Goal: Book appointment/travel/reservation

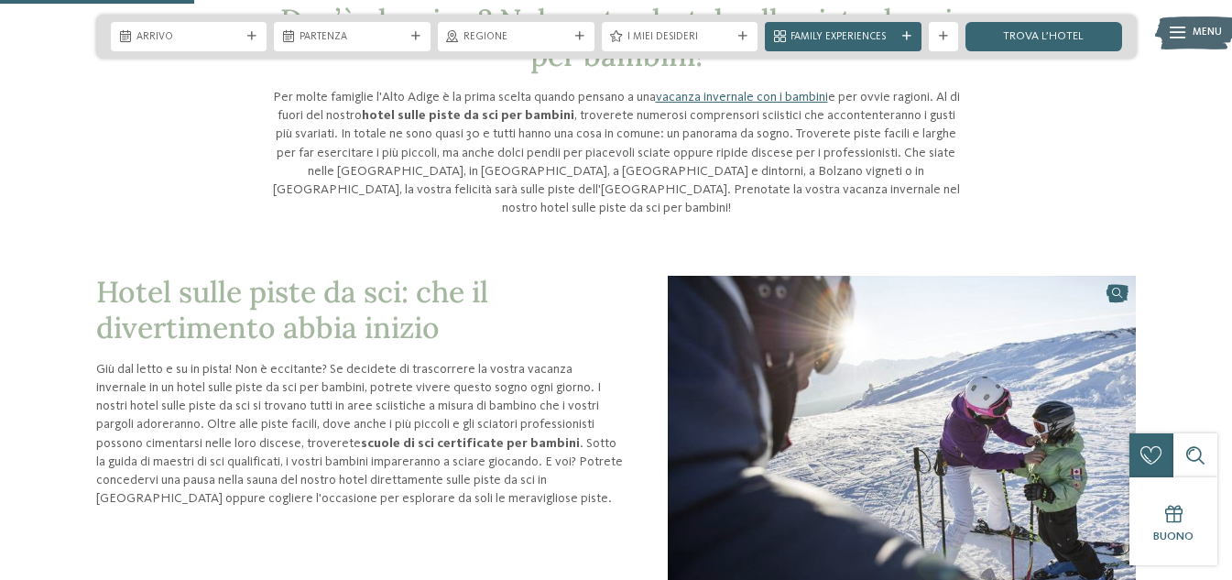
scroll to position [641, 0]
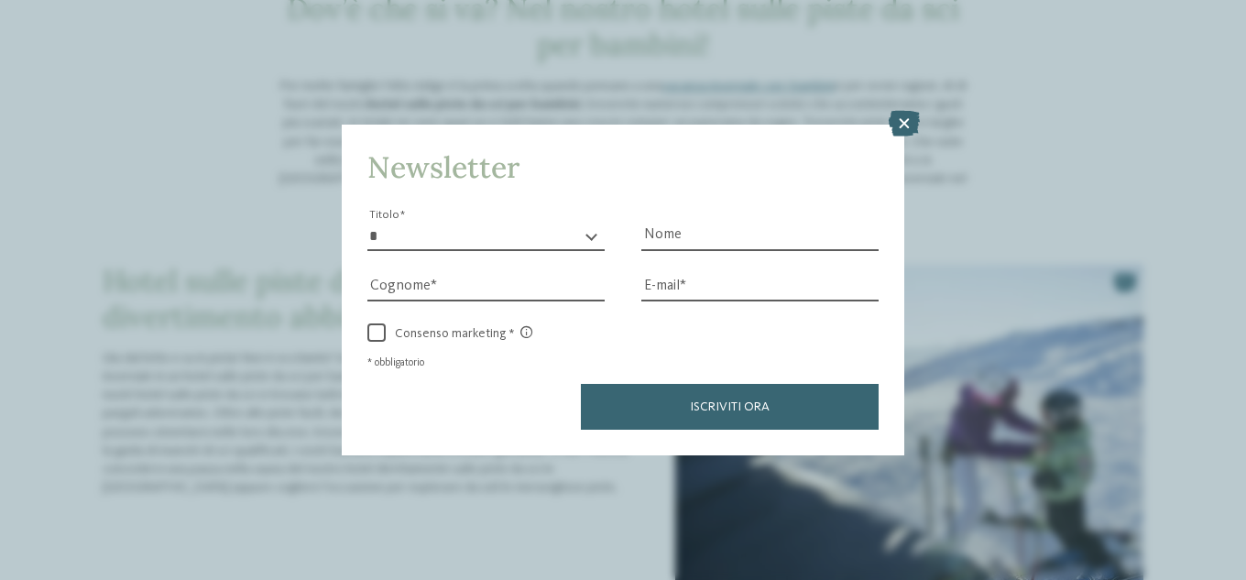
click at [905, 124] on icon at bounding box center [903, 124] width 31 height 26
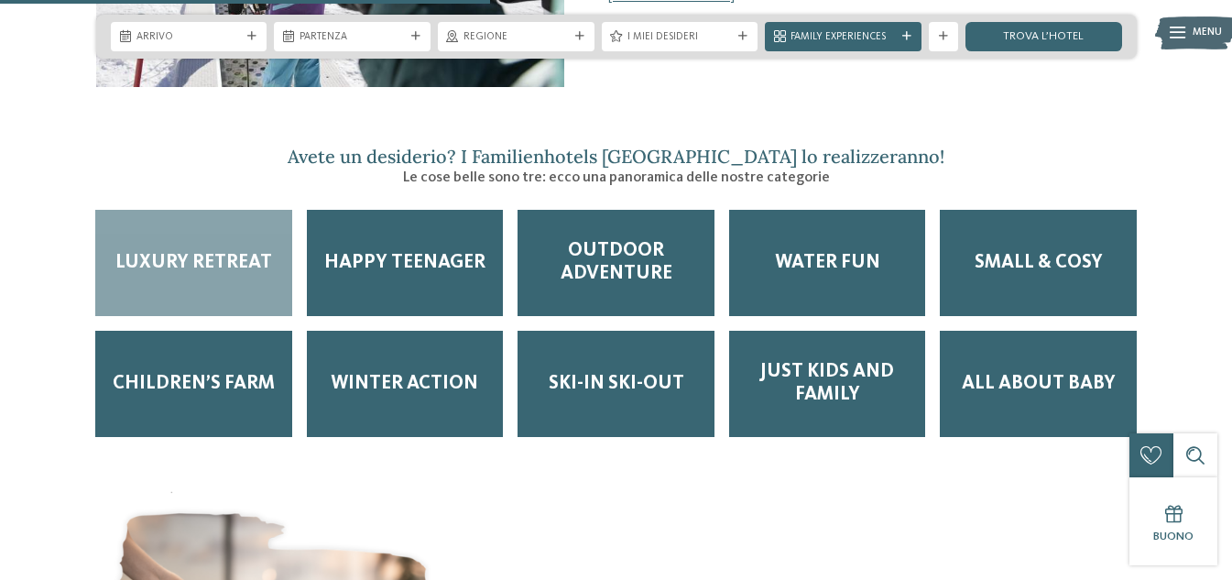
scroll to position [1923, 0]
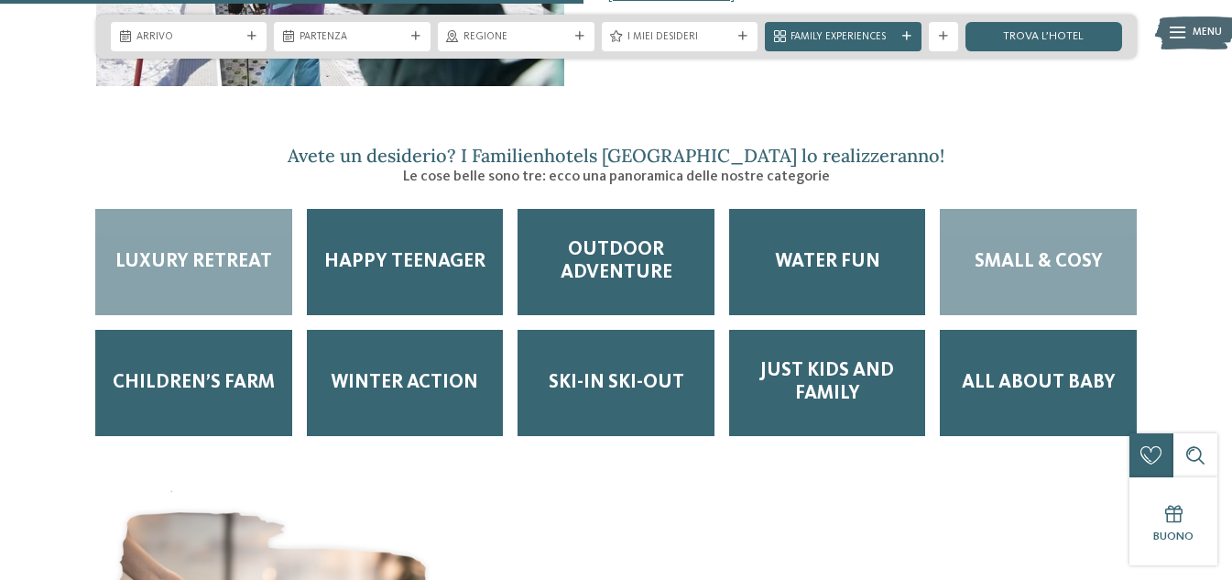
click at [1033, 253] on span "Small & Cosy" at bounding box center [1038, 262] width 128 height 23
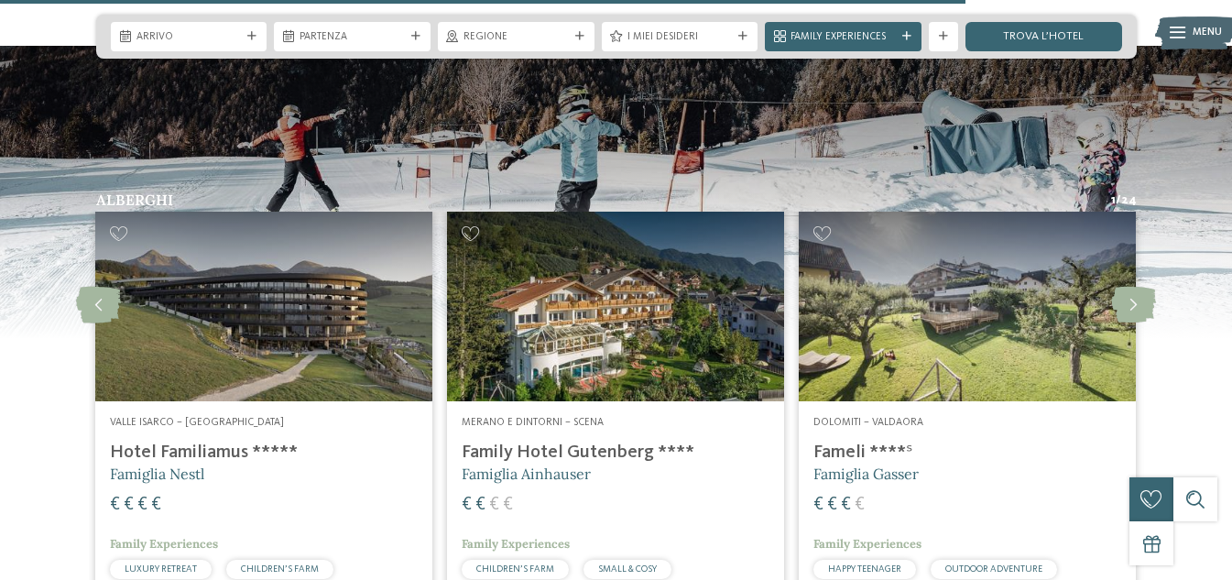
scroll to position [3297, 0]
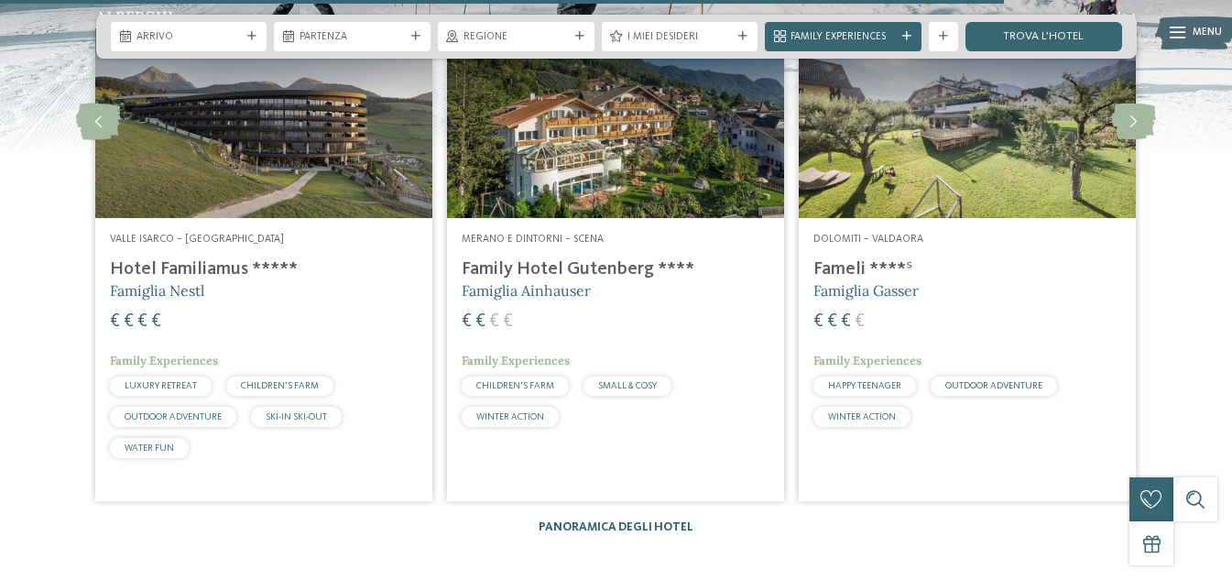
click at [593, 521] on link "Panoramica degli hotel" at bounding box center [616, 527] width 155 height 12
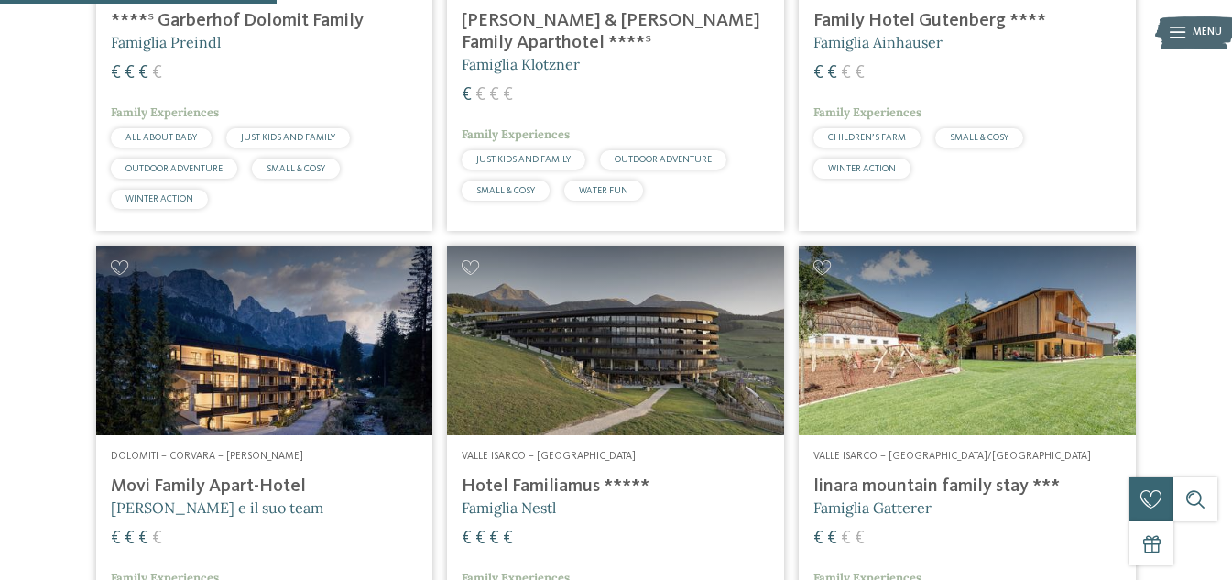
scroll to position [1191, 0]
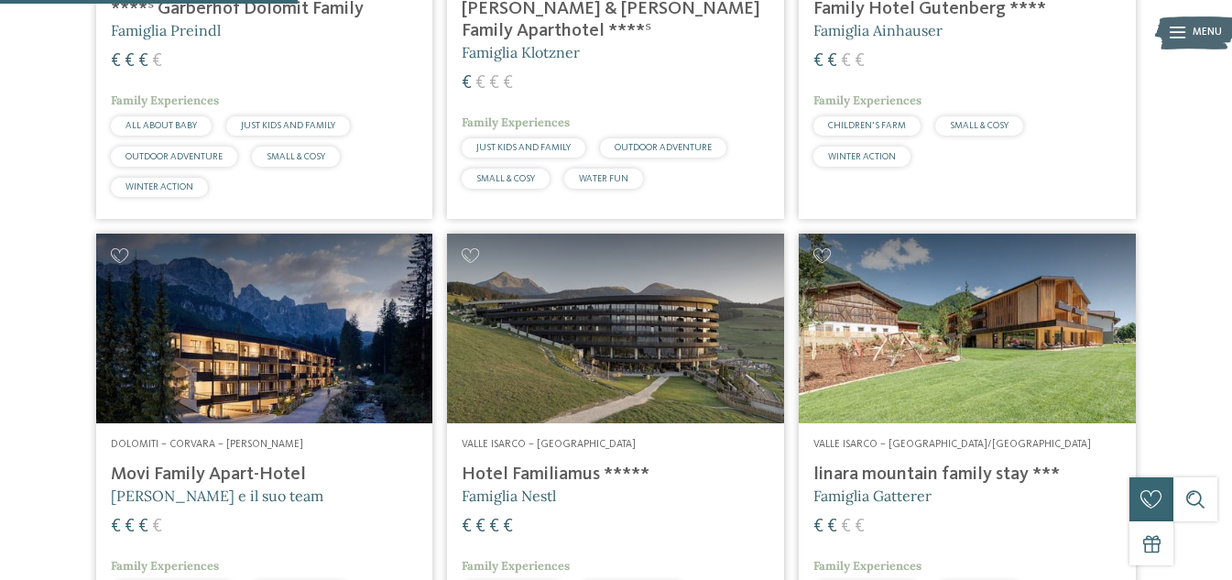
click at [585, 471] on h4 "Hotel Familiamus *****" at bounding box center [616, 474] width 308 height 22
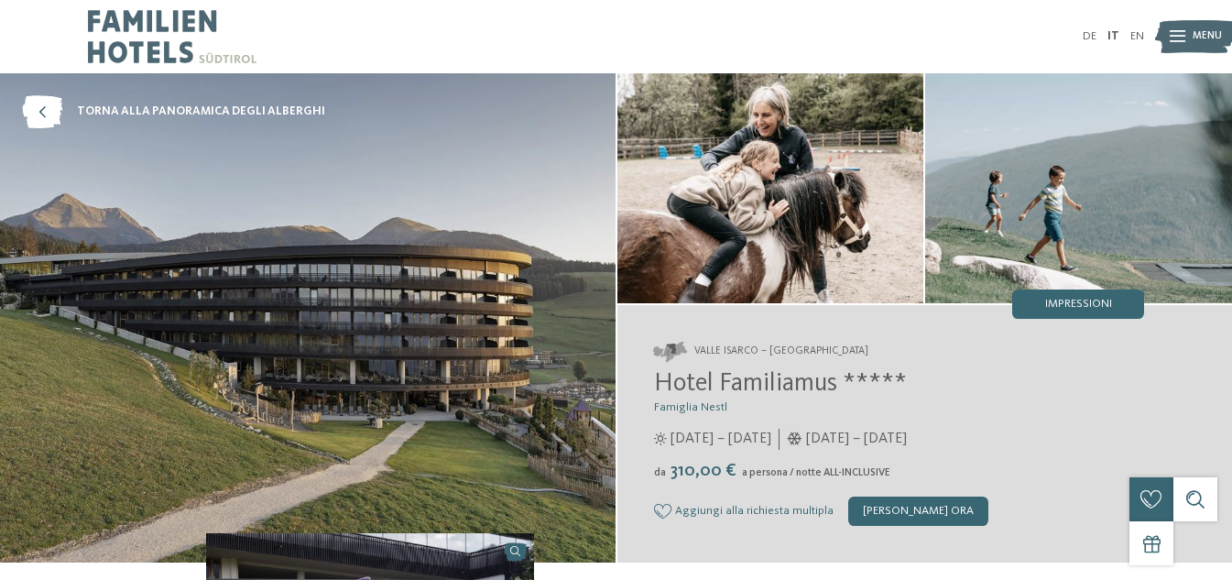
click at [1194, 40] on span "Menu" at bounding box center [1206, 36] width 29 height 15
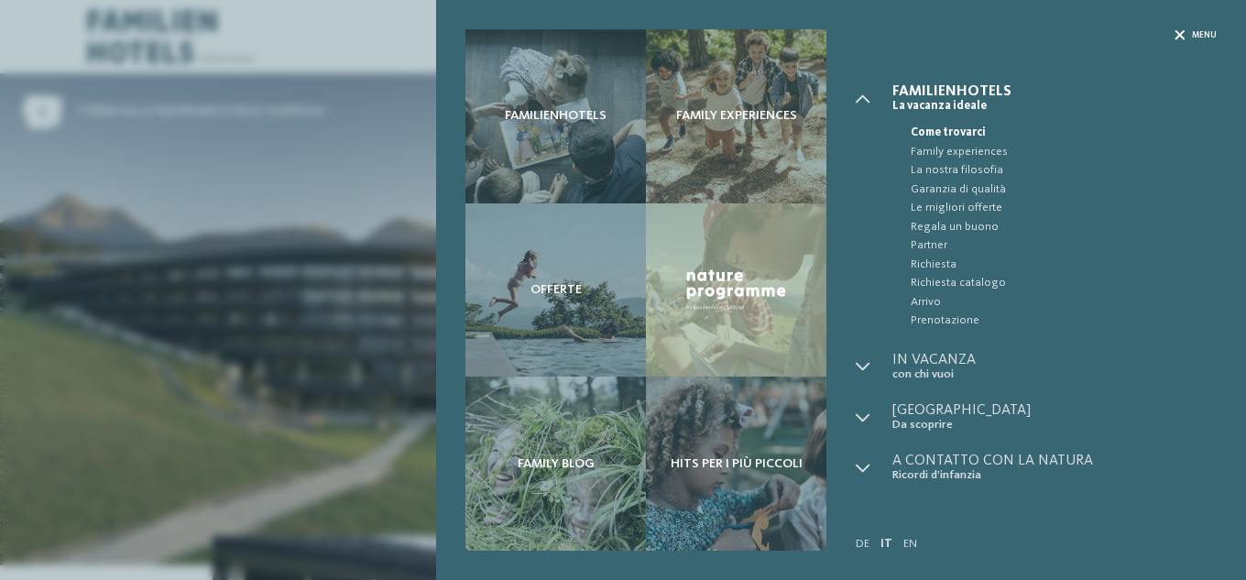
click at [1197, 34] on span "Menu" at bounding box center [1204, 35] width 25 height 12
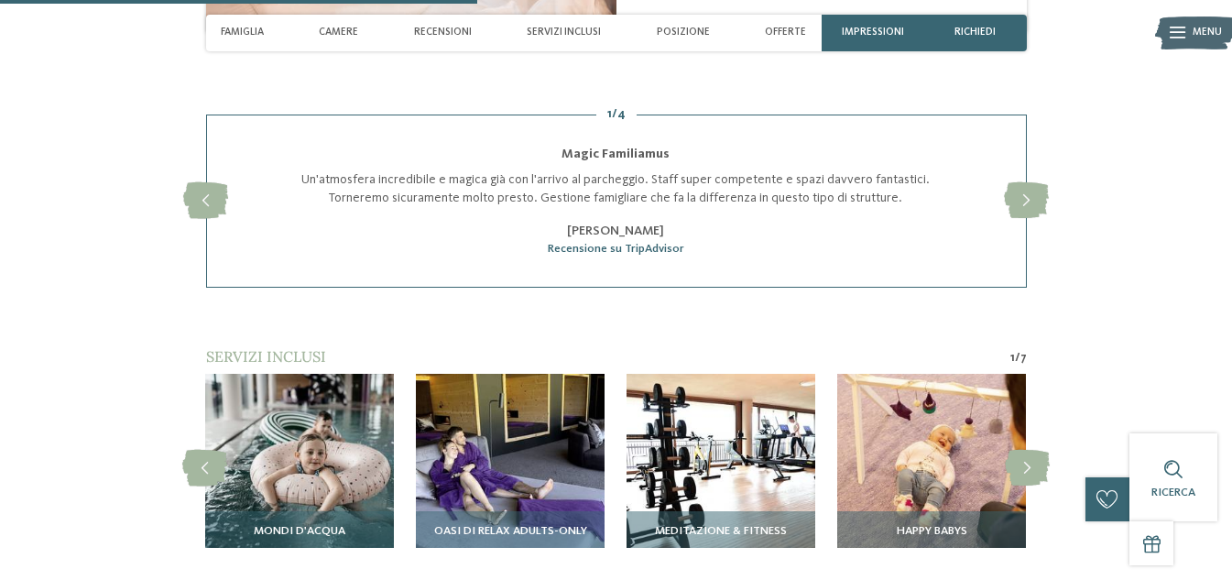
scroll to position [2107, 0]
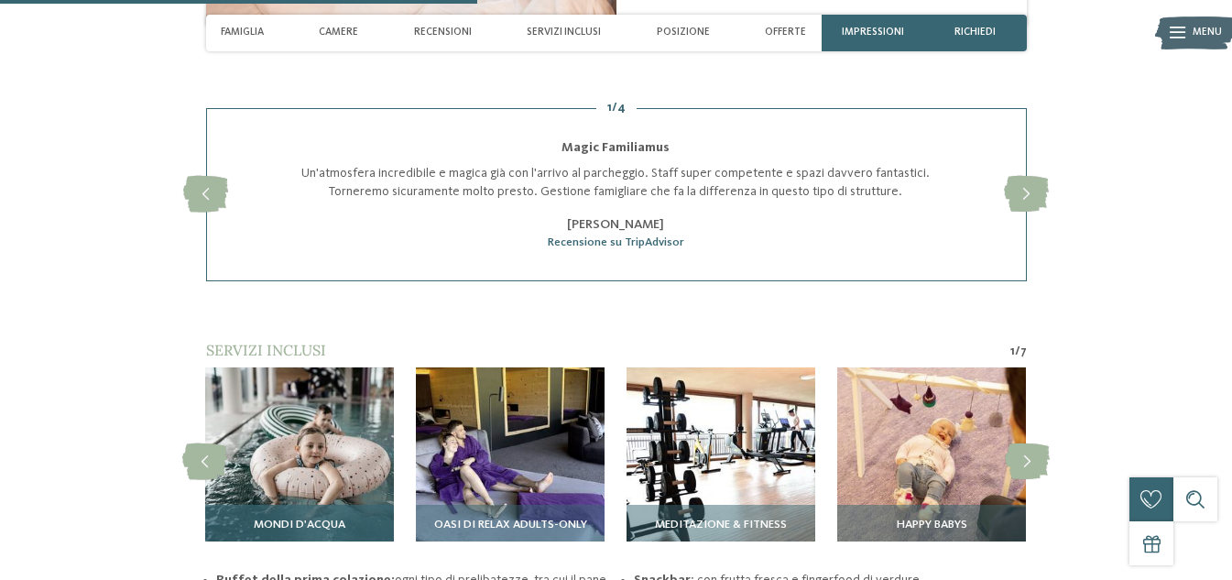
click at [291, 463] on img at bounding box center [299, 461] width 189 height 189
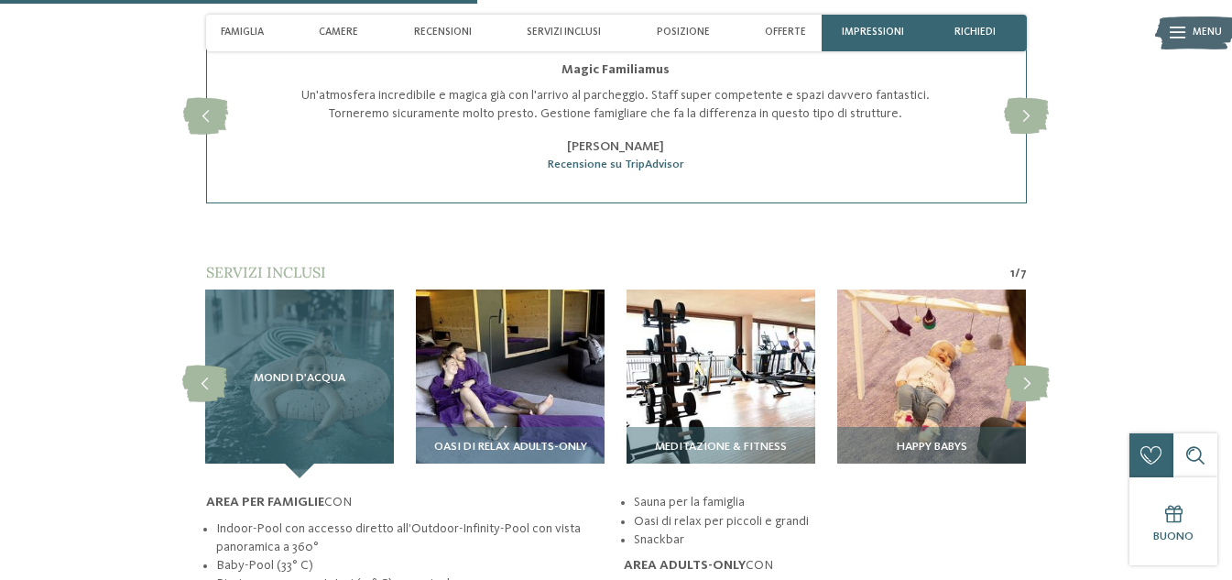
scroll to position [2290, 0]
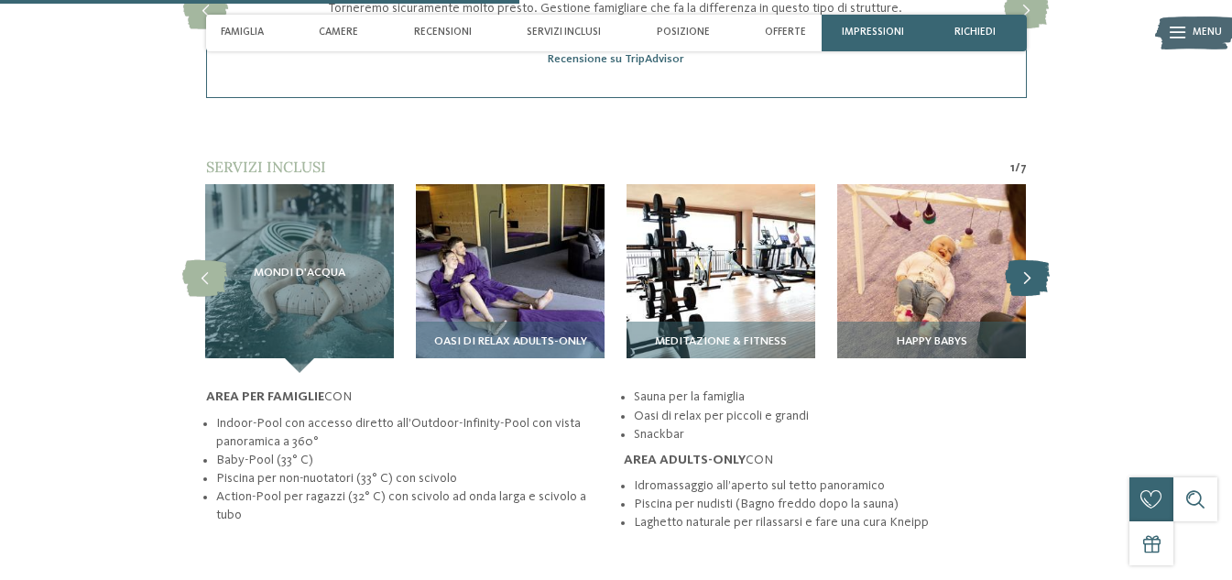
click at [1023, 284] on icon at bounding box center [1027, 278] width 45 height 37
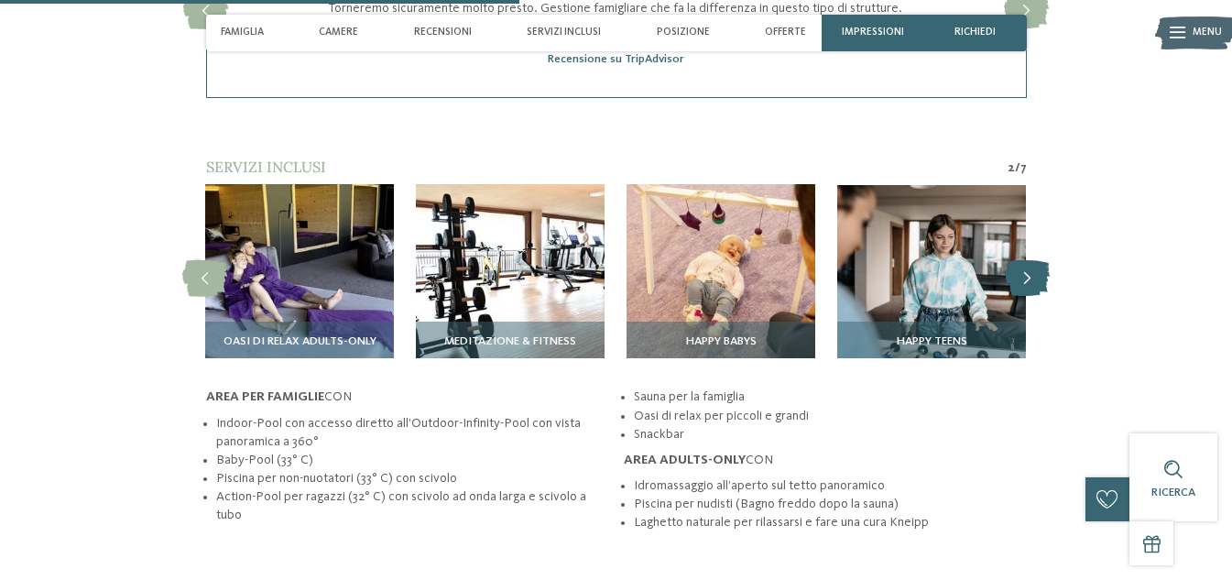
click at [1023, 284] on icon at bounding box center [1027, 278] width 45 height 37
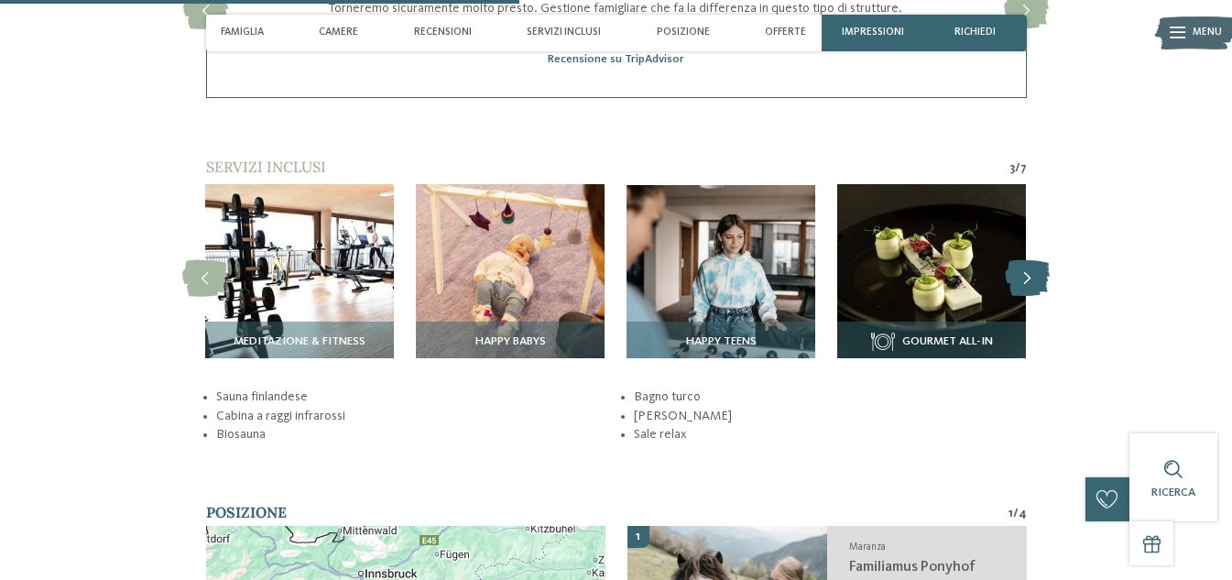
click at [1023, 284] on icon at bounding box center [1027, 278] width 45 height 37
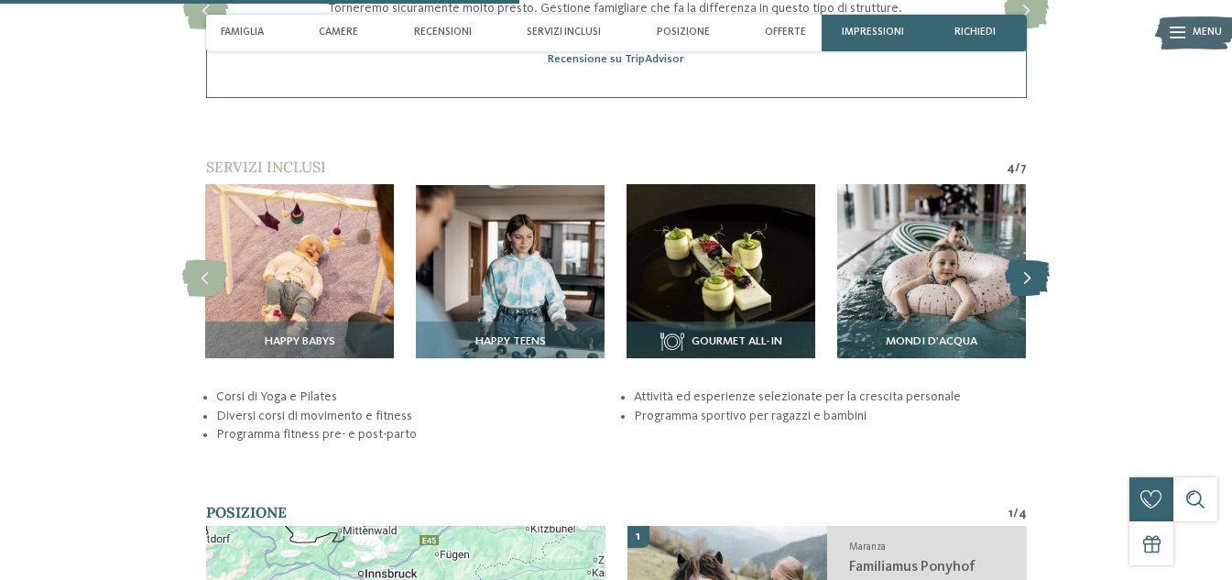
click at [1023, 284] on icon at bounding box center [1027, 278] width 45 height 37
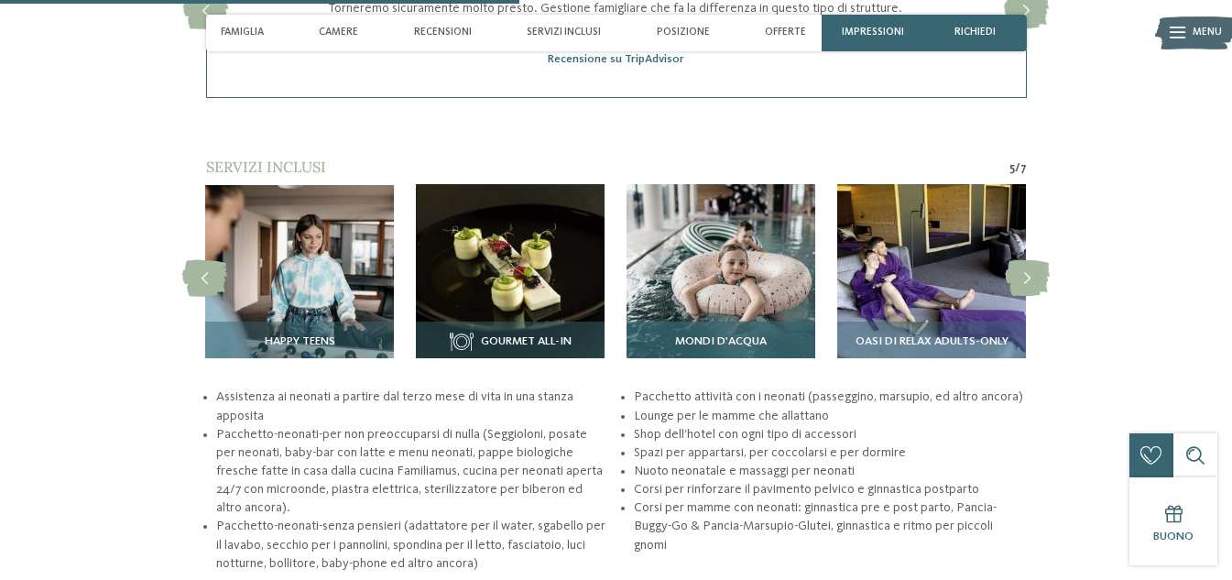
click at [674, 306] on img at bounding box center [720, 278] width 189 height 189
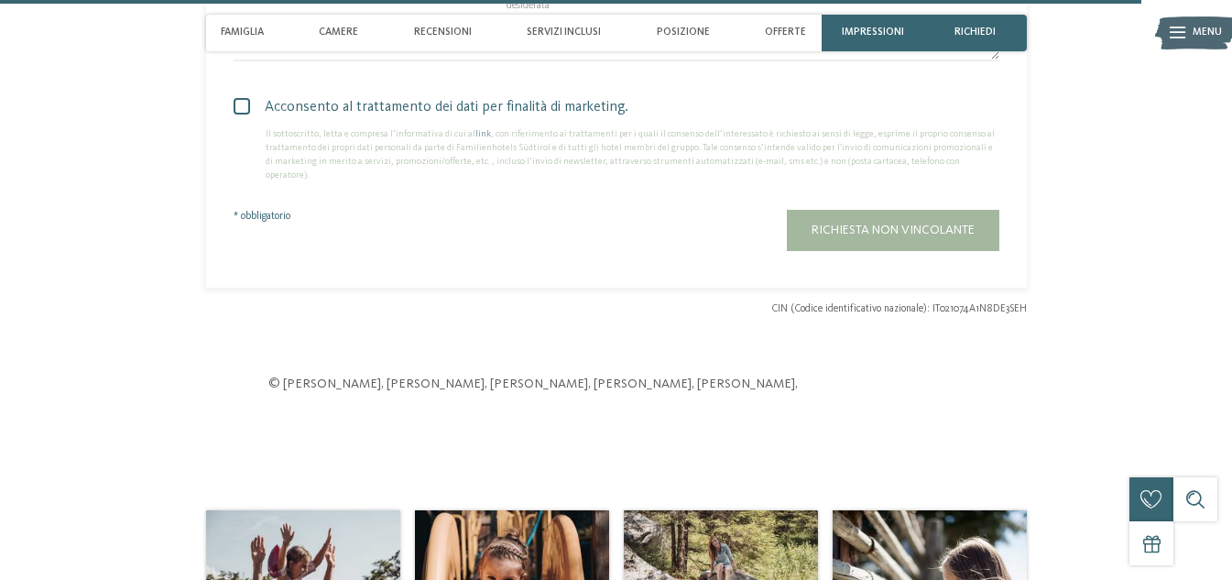
scroll to position [5037, 0]
